Goal: Find specific page/section: Find specific page/section

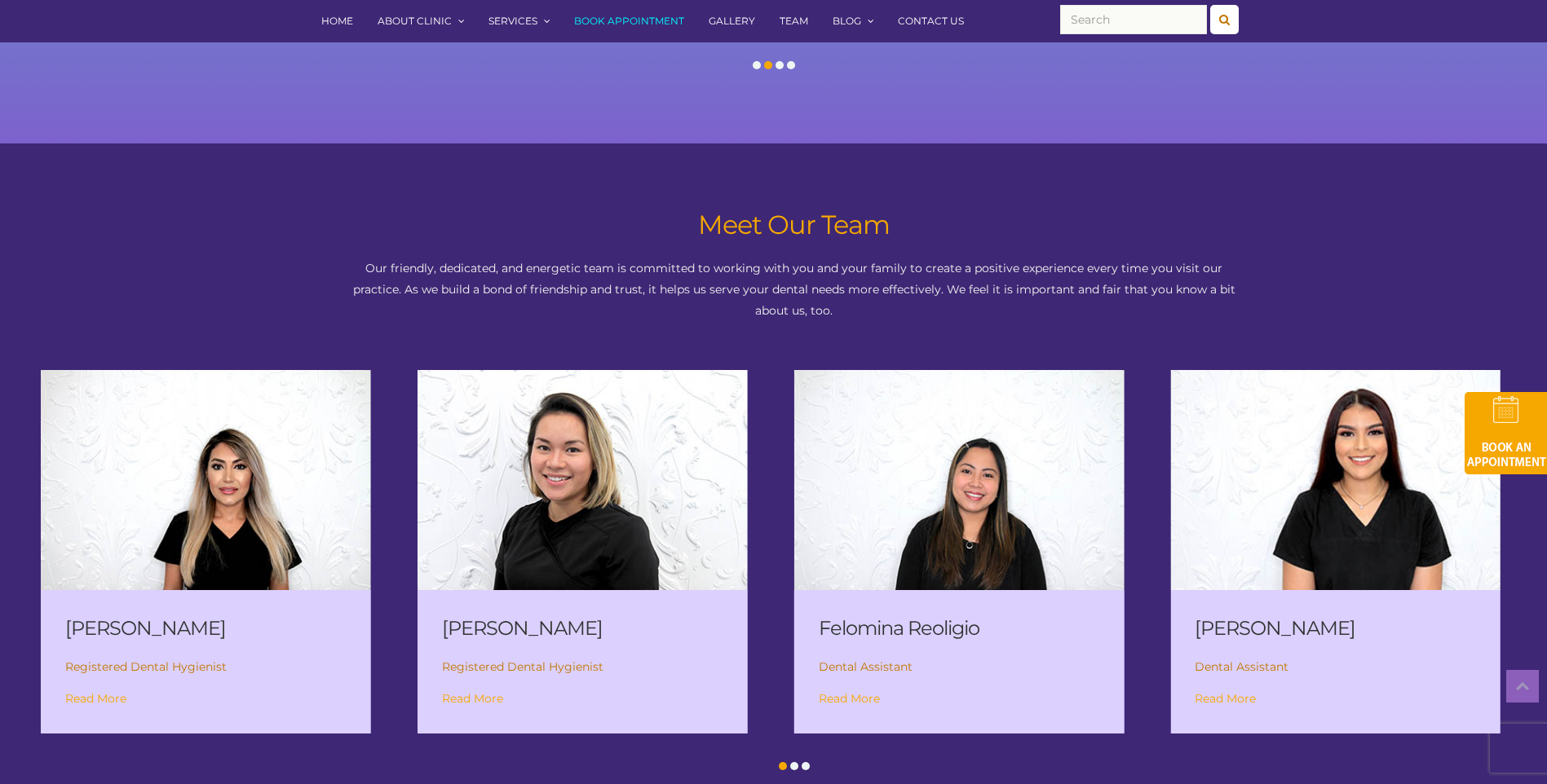
scroll to position [2140, 0]
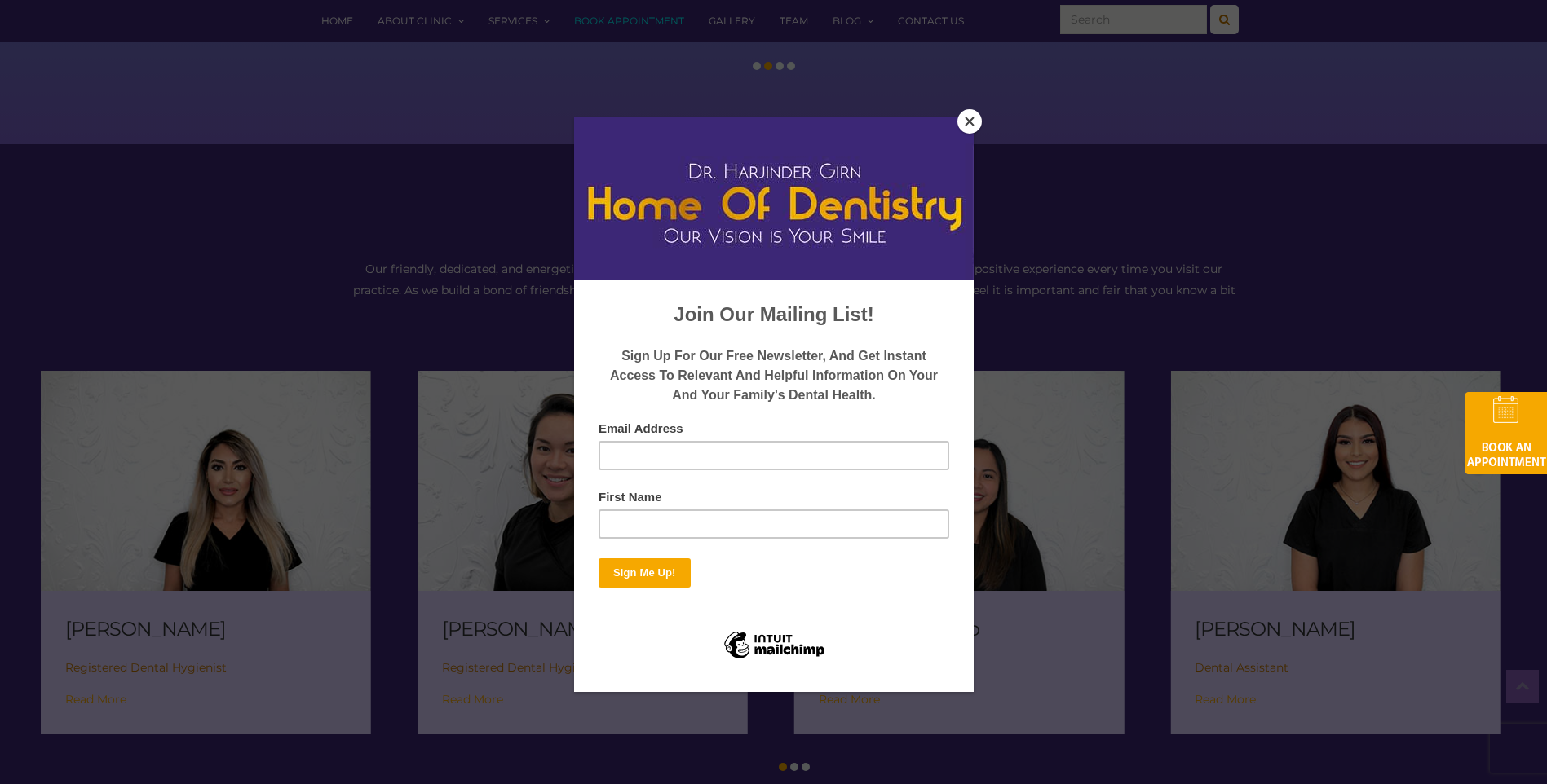
click at [966, 120] on button "Close" at bounding box center [970, 121] width 25 height 25
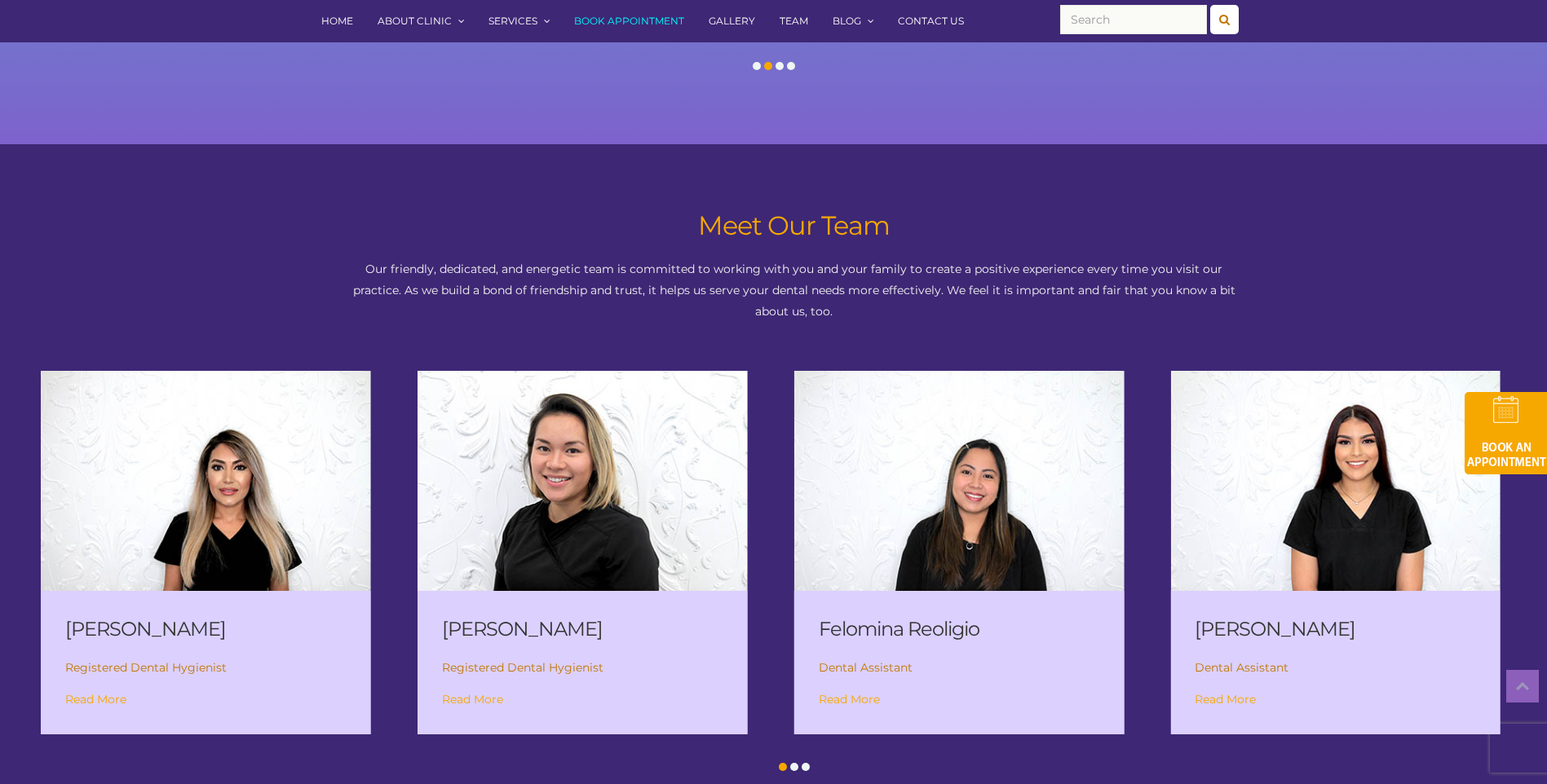
click at [1529, 566] on div "[PERSON_NAME] Assistant Read More" at bounding box center [1358, 552] width 377 height 363
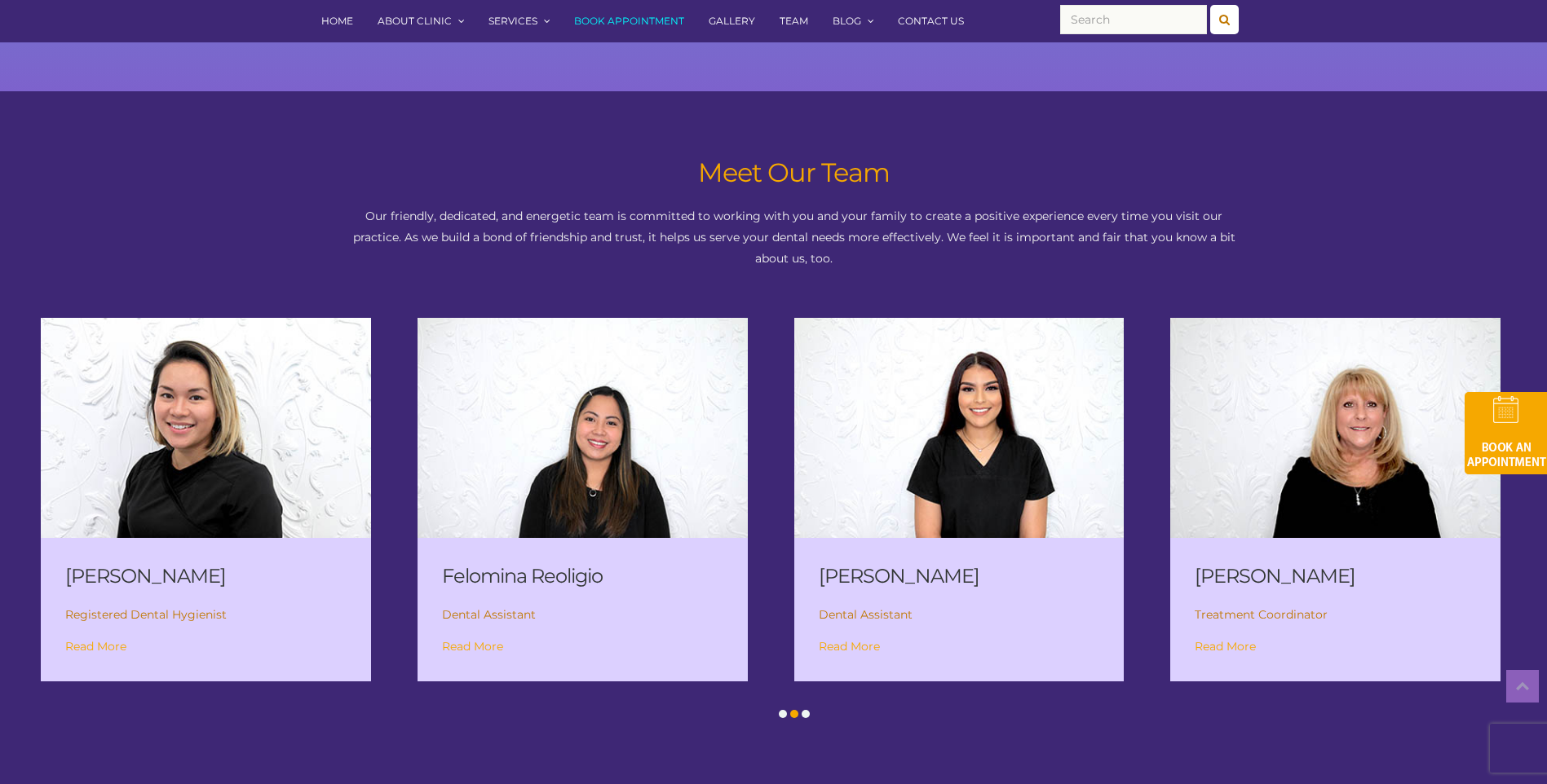
scroll to position [2221, 0]
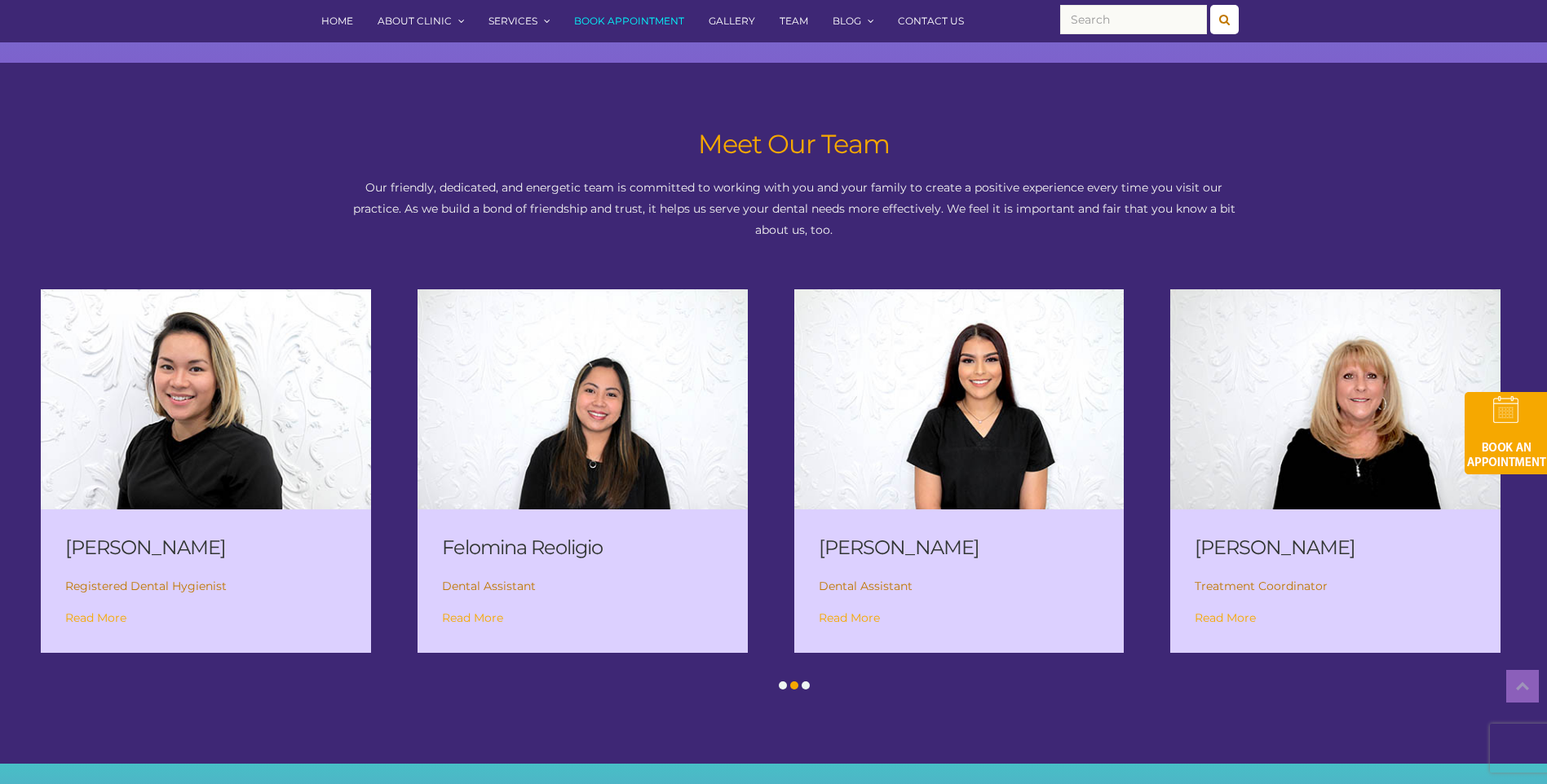
click at [808, 681] on span at bounding box center [806, 685] width 8 height 8
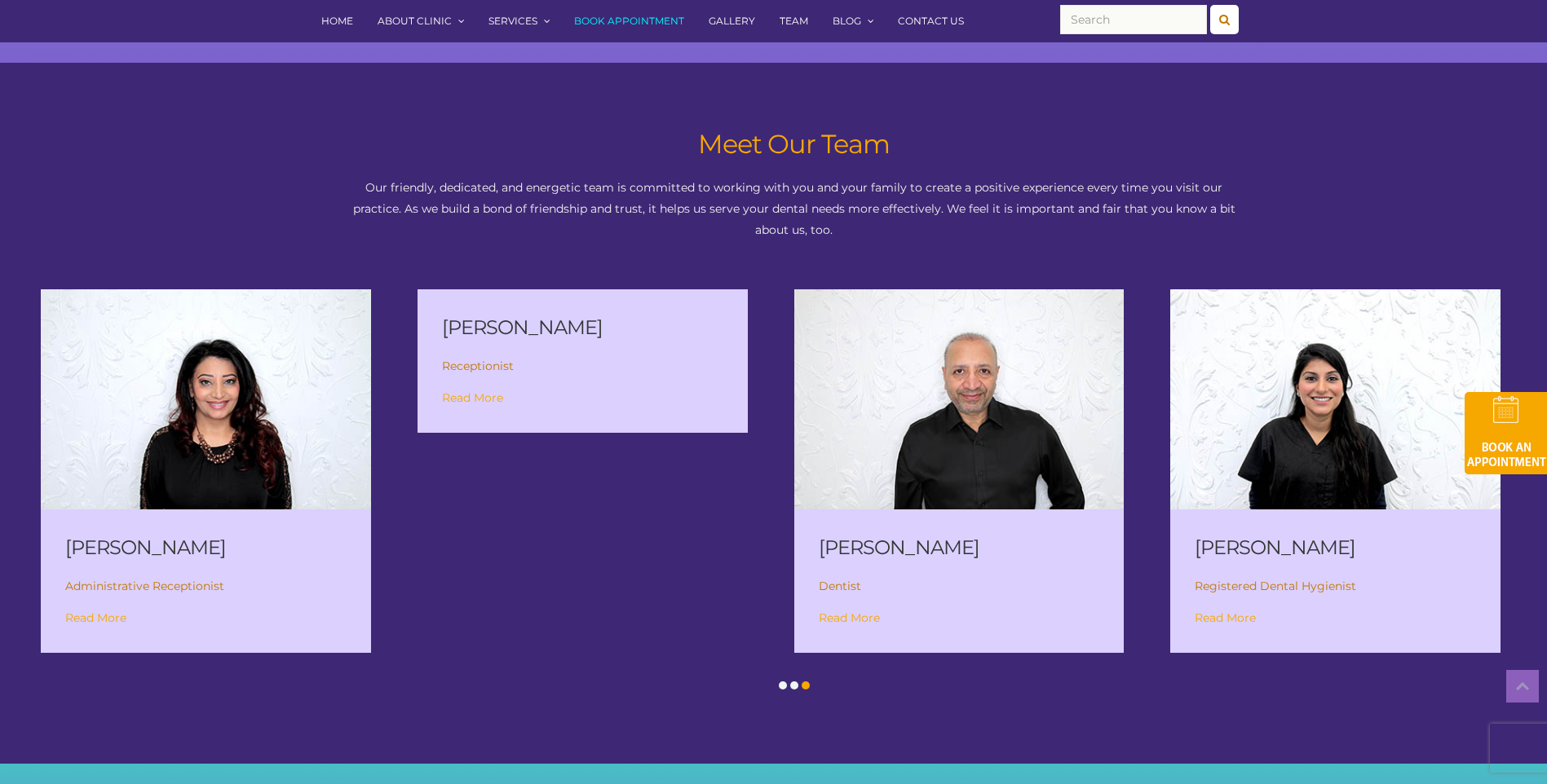
click at [883, 595] on p "Read More" at bounding box center [959, 612] width 281 height 33
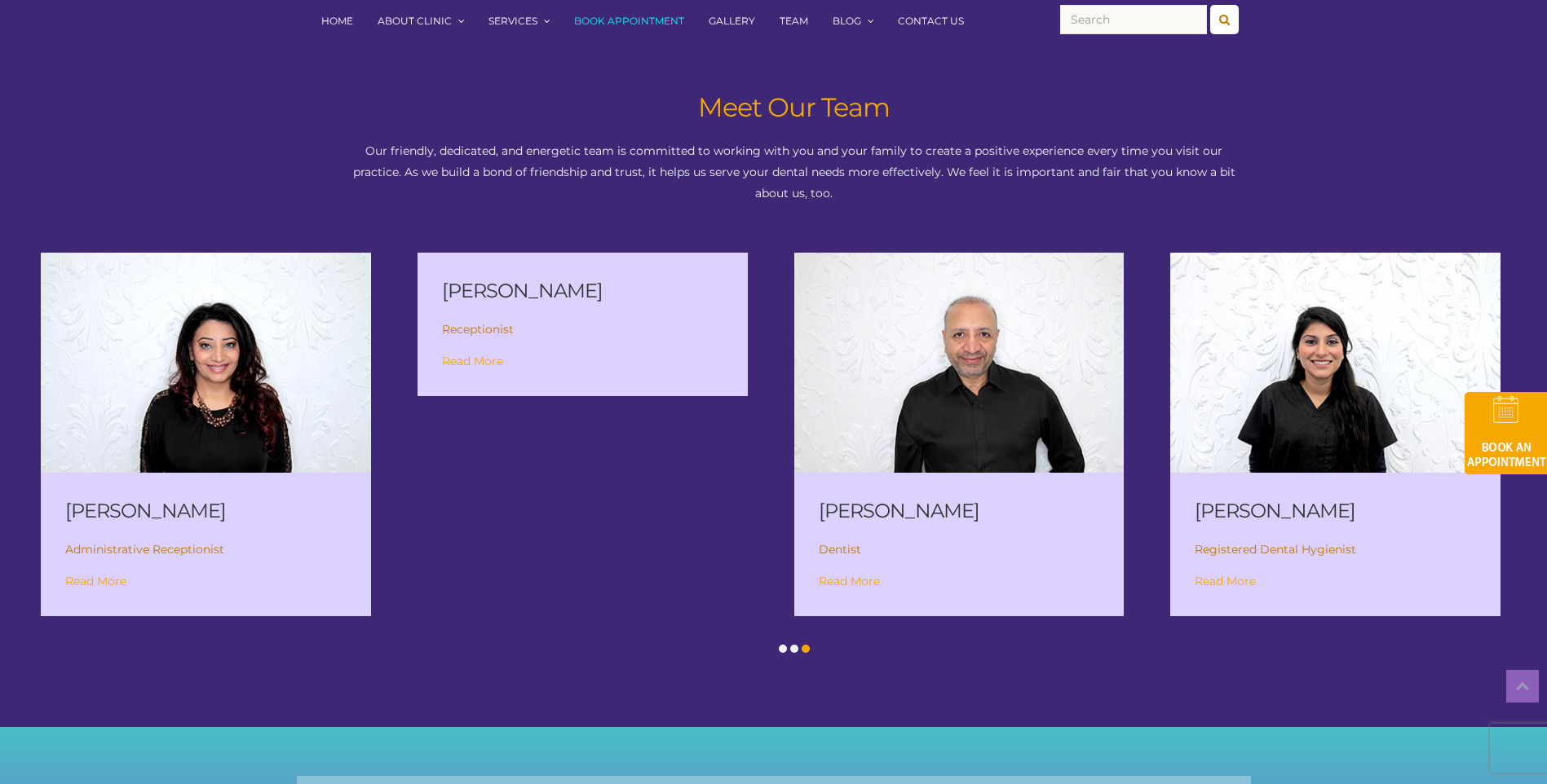
scroll to position [2138, 0]
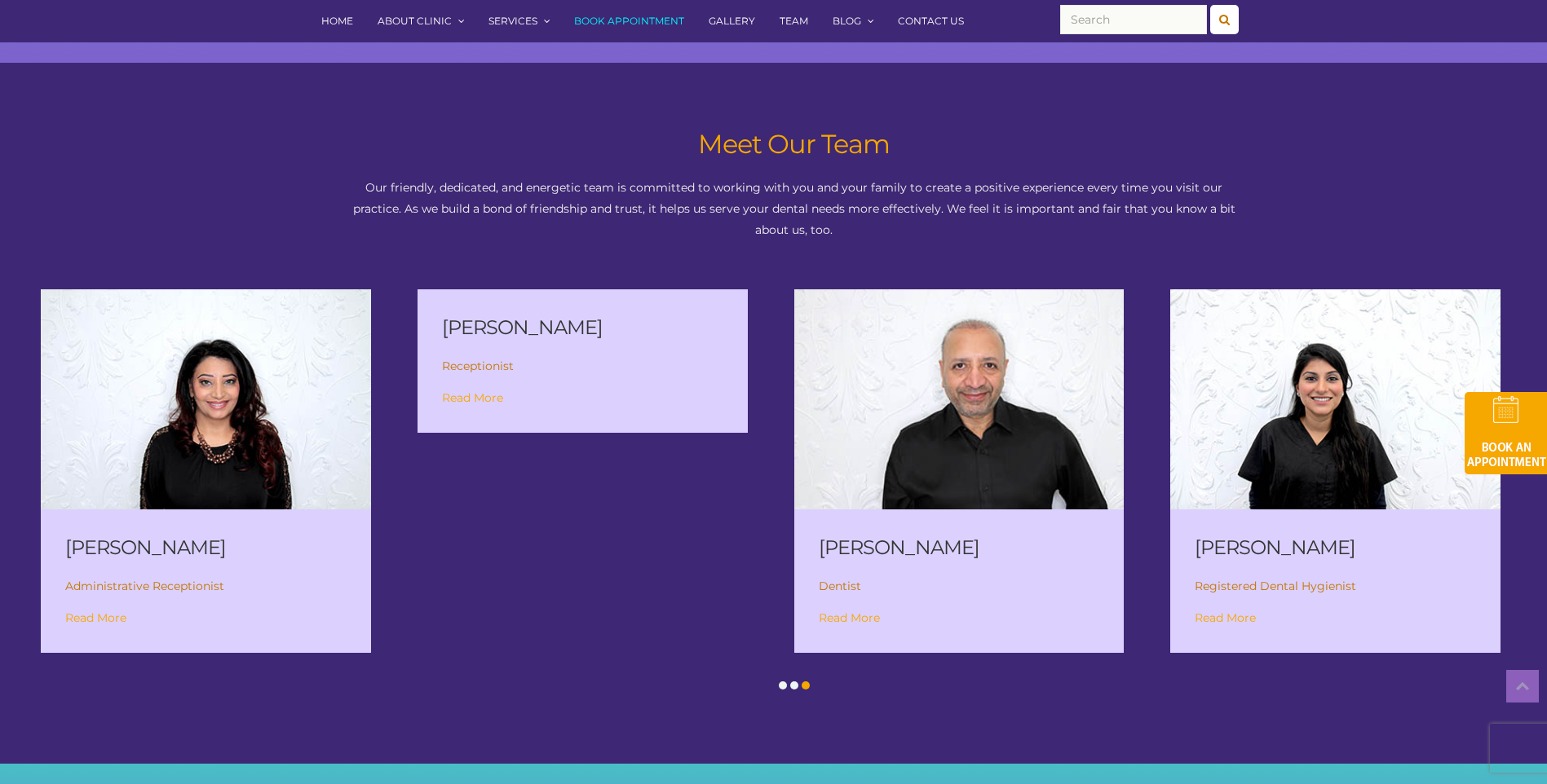
click at [865, 424] on img at bounding box center [958, 399] width 396 height 264
